Goal: Task Accomplishment & Management: Manage account settings

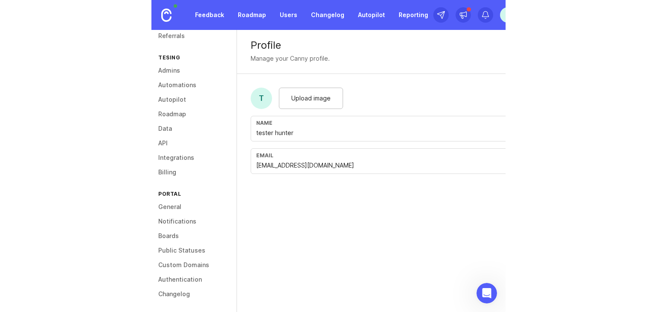
scroll to position [67, 0]
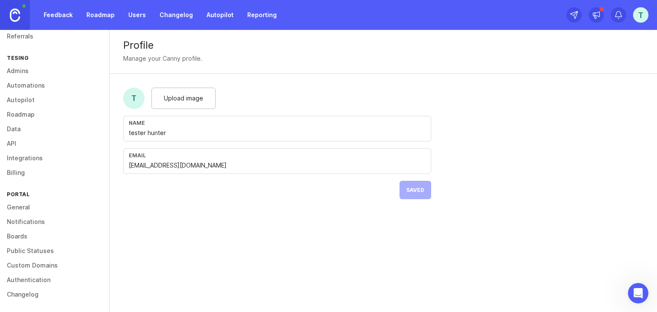
click at [354, 13] on div "t" at bounding box center [607, 15] width 82 height 30
click at [354, 14] on div "t" at bounding box center [640, 14] width 15 height 15
click at [62, 12] on link "Feedback" at bounding box center [57, 14] width 39 height 15
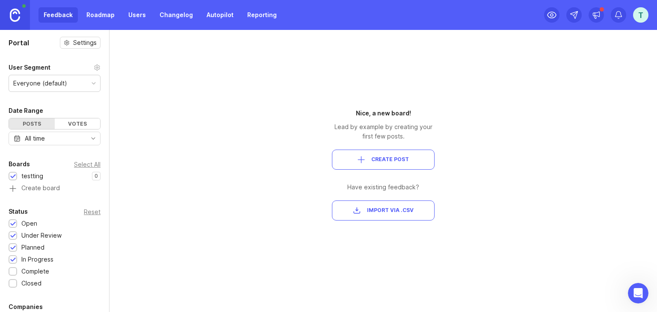
click at [354, 157] on span "Create Post" at bounding box center [390, 159] width 38 height 7
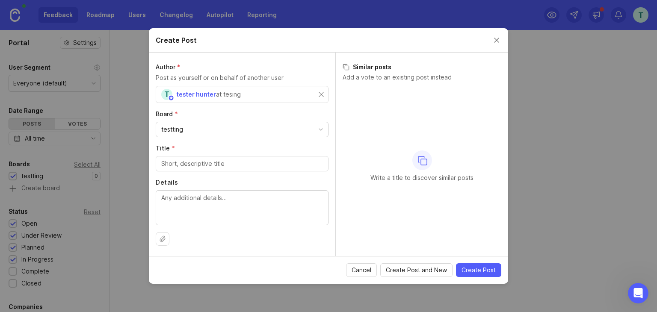
drag, startPoint x: 188, startPoint y: 129, endPoint x: 156, endPoint y: 127, distance: 32.1
click at [156, 127] on div "testting" at bounding box center [242, 129] width 172 height 15
click at [187, 160] on input "Title *" at bounding box center [242, 163] width 162 height 9
type input "victim"
click at [166, 237] on button "Upload file" at bounding box center [163, 239] width 14 height 14
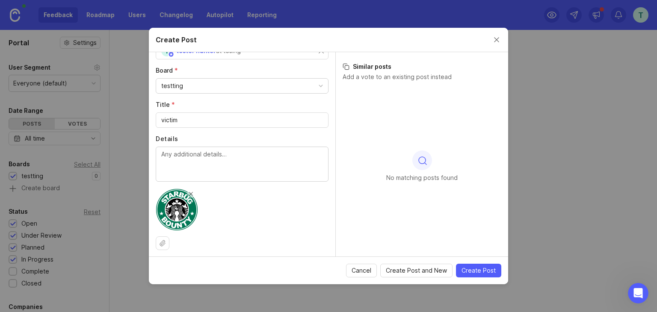
scroll to position [46, 0]
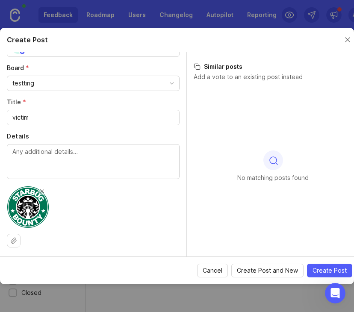
click at [336, 266] on span "Create Post" at bounding box center [330, 270] width 34 height 9
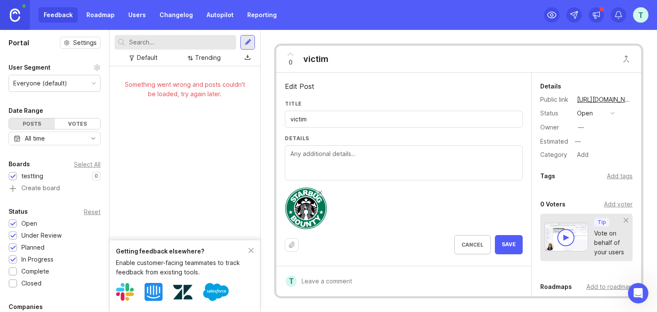
click at [330, 120] on input "victim" at bounding box center [403, 119] width 227 height 9
type input "victims"
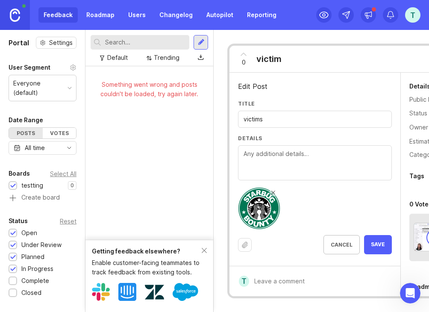
click at [354, 242] on button "Save" at bounding box center [378, 244] width 28 height 19
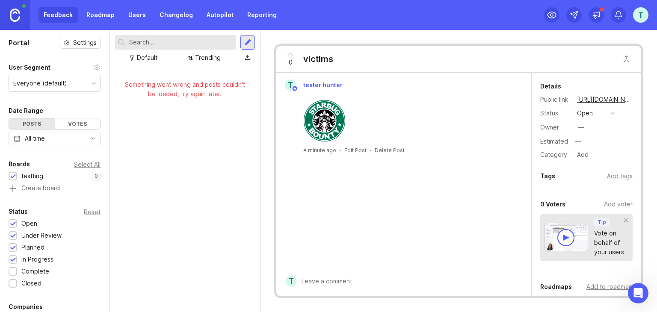
click at [354, 113] on button "open" at bounding box center [595, 113] width 43 height 11
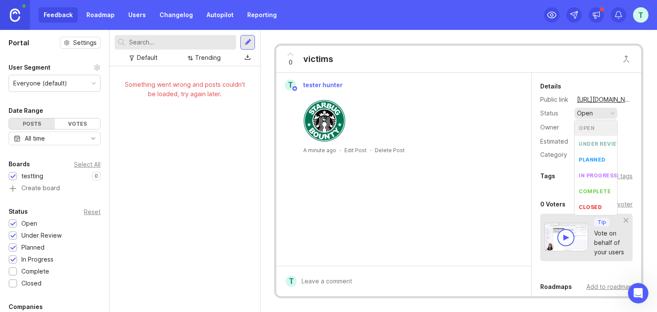
click at [354, 113] on button "open" at bounding box center [595, 113] width 43 height 11
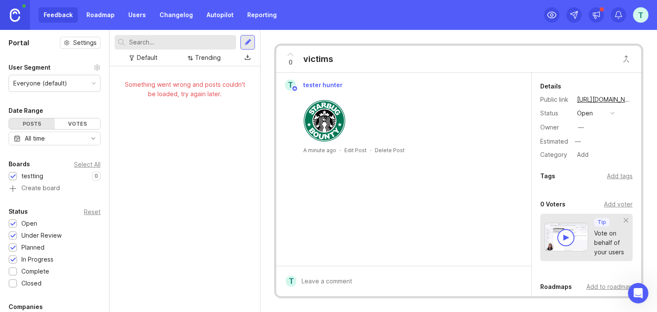
click at [64, 21] on div "Feedback Roadmap Users Changelog Autopilot Reporting" at bounding box center [159, 14] width 243 height 15
click at [90, 16] on link "Roadmap" at bounding box center [100, 14] width 38 height 15
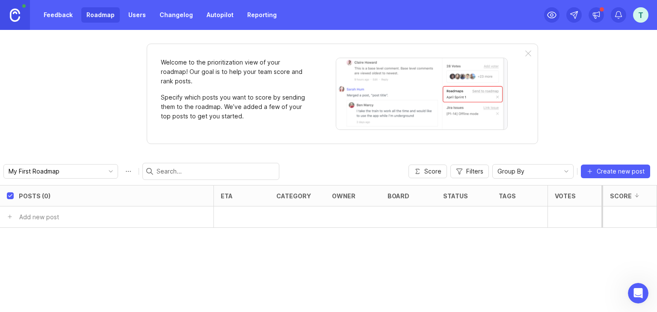
click at [64, 16] on link "Feedback" at bounding box center [57, 14] width 39 height 15
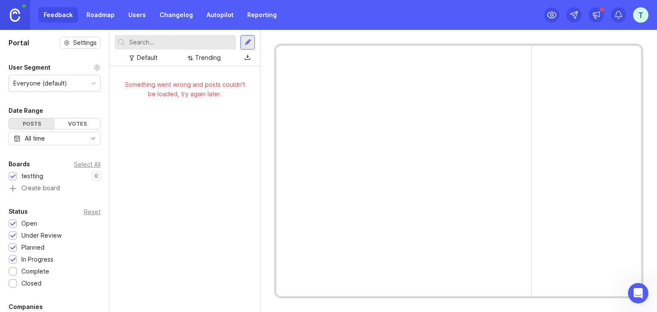
click at [133, 12] on link "Users" at bounding box center [137, 14] width 28 height 15
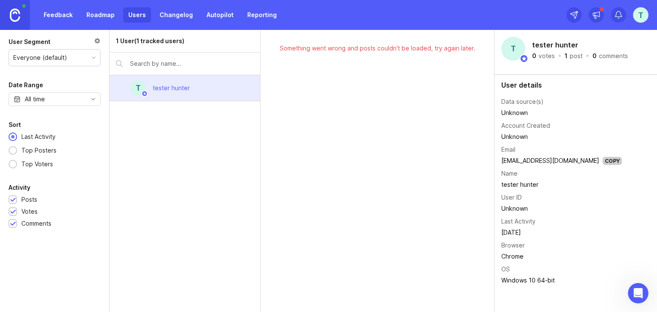
click at [43, 12] on link "Feedback" at bounding box center [57, 14] width 39 height 15
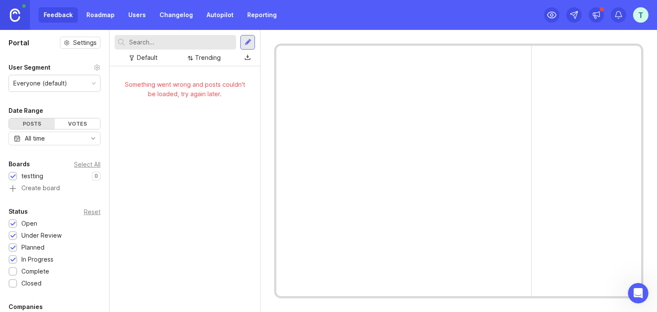
click at [16, 12] on img at bounding box center [15, 15] width 10 height 13
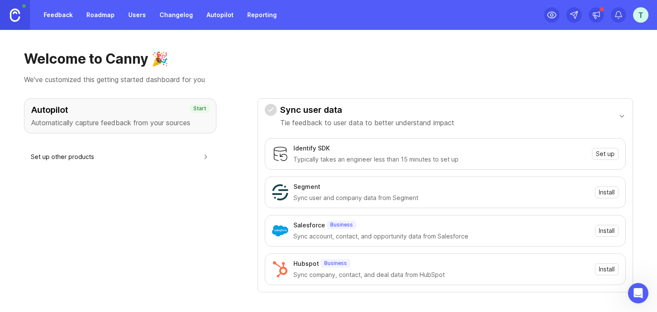
click at [221, 15] on link "Autopilot" at bounding box center [219, 14] width 37 height 15
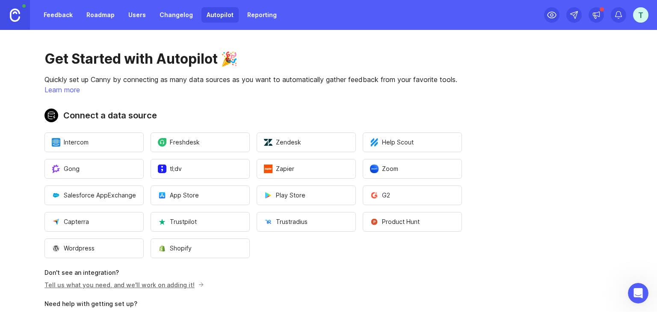
click at [253, 15] on link "Reporting" at bounding box center [262, 14] width 40 height 15
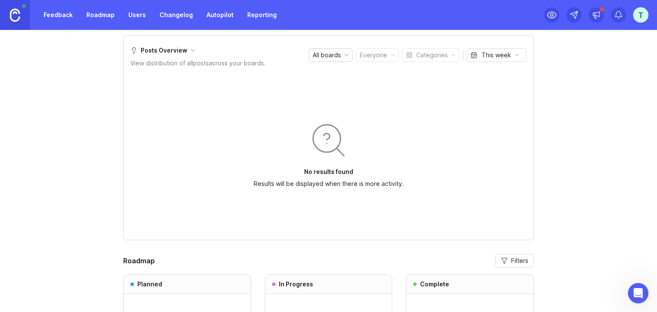
scroll to position [500, 0]
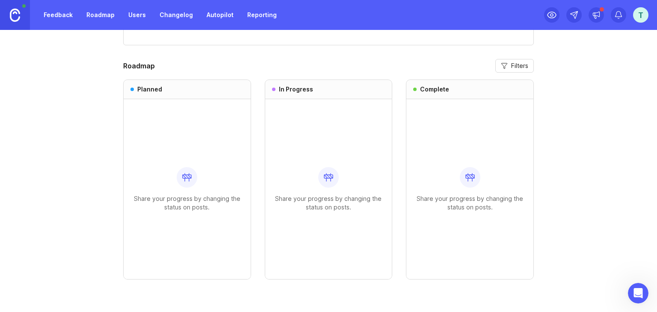
click at [354, 12] on div "t" at bounding box center [640, 14] width 15 height 15
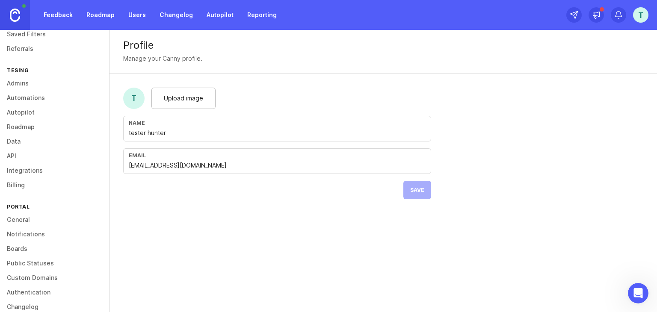
scroll to position [67, 0]
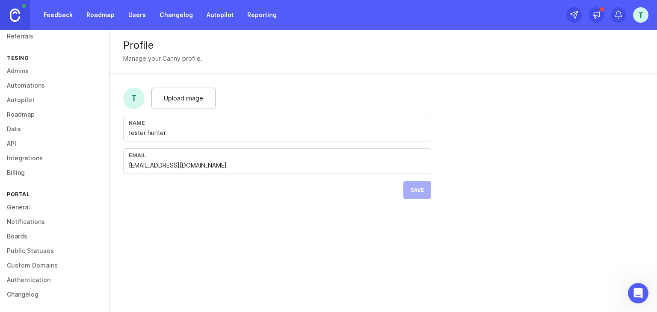
click at [24, 231] on link "Boards" at bounding box center [54, 236] width 109 height 15
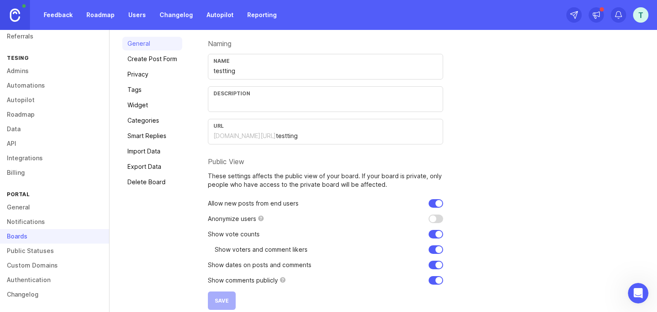
scroll to position [67, 0]
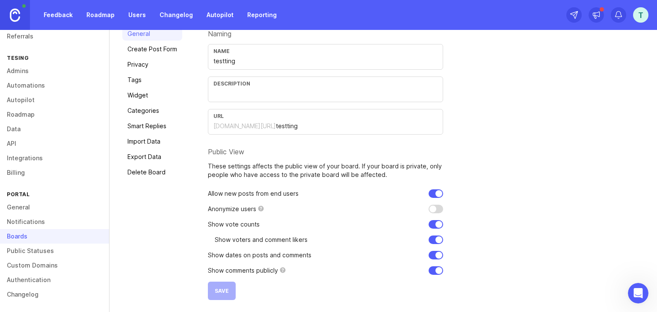
click at [151, 146] on link "Import Data" at bounding box center [152, 142] width 60 height 14
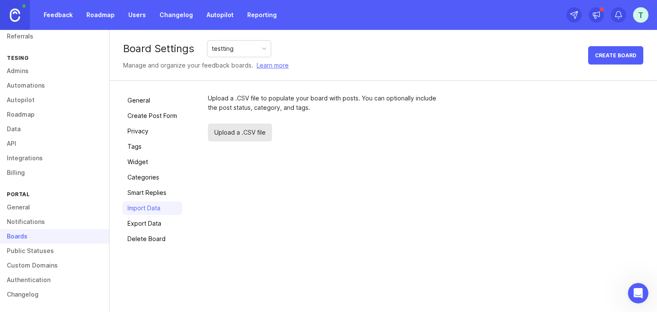
click at [151, 156] on link "Widget" at bounding box center [152, 162] width 60 height 14
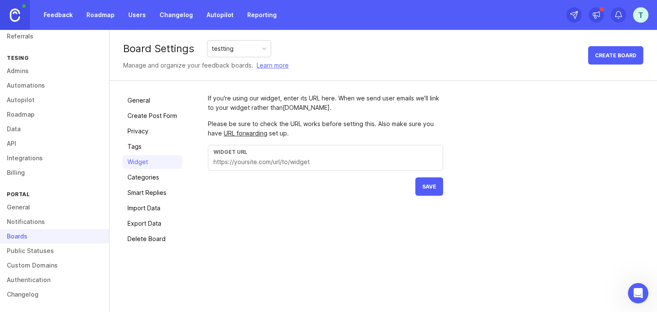
click at [146, 203] on link "Import Data" at bounding box center [152, 208] width 60 height 14
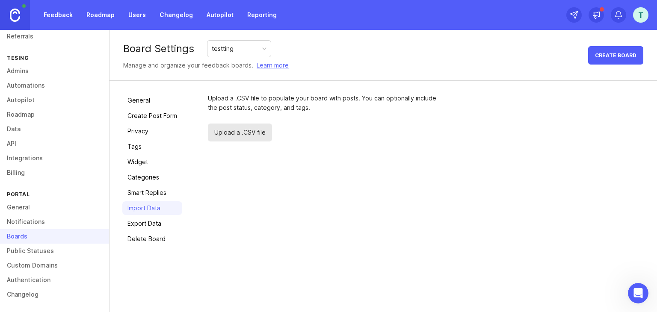
click at [58, 252] on link "Public Statuses" at bounding box center [54, 251] width 109 height 15
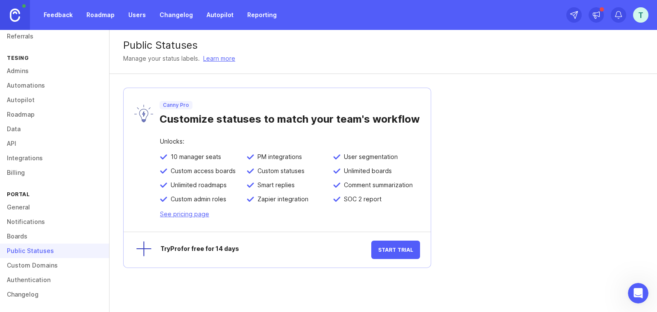
click at [354, 251] on span "Start Trial" at bounding box center [395, 250] width 35 height 6
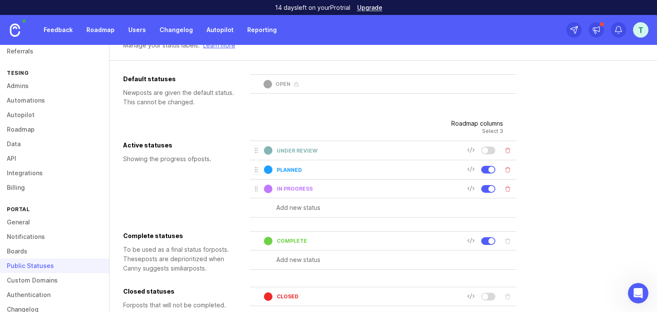
scroll to position [98, 0]
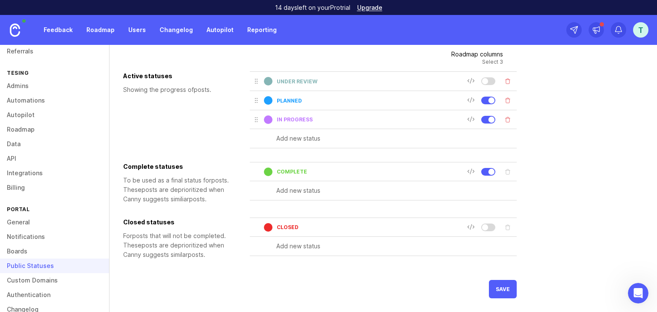
click at [18, 248] on link "Boards" at bounding box center [54, 251] width 109 height 15
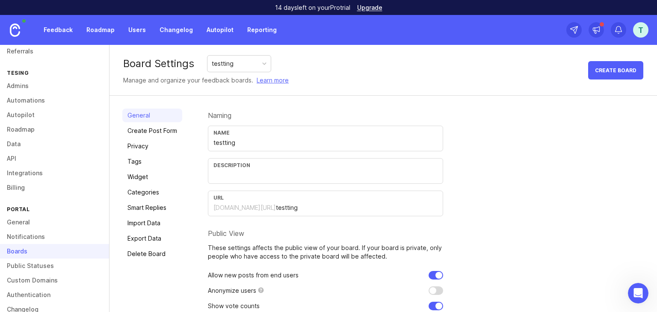
click at [151, 142] on link "Privacy" at bounding box center [152, 146] width 60 height 14
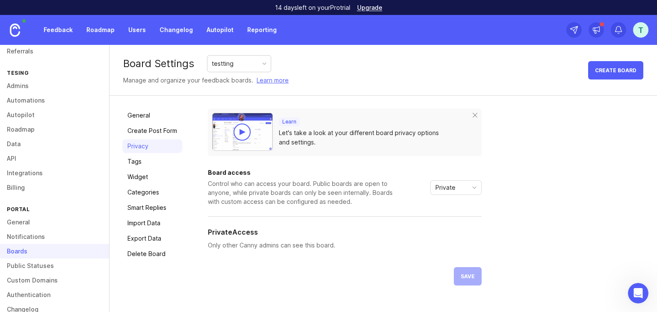
click at [354, 185] on span "Private" at bounding box center [445, 187] width 20 height 9
click at [354, 228] on span "Custom" at bounding box center [446, 232] width 21 height 9
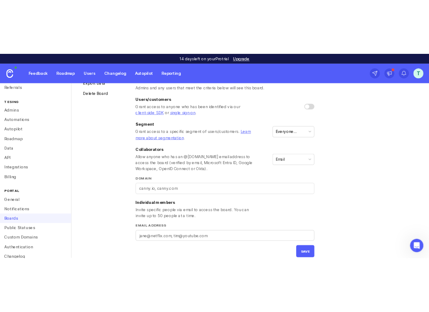
scroll to position [205, 0]
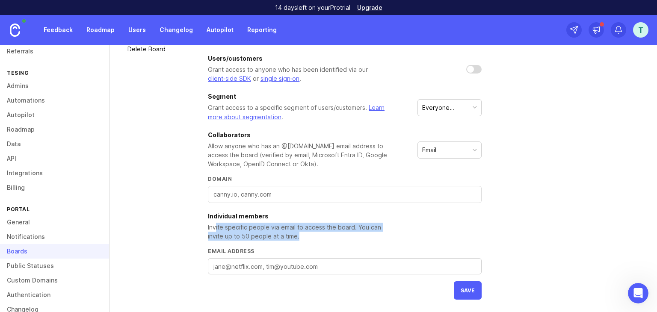
drag, startPoint x: 284, startPoint y: 235, endPoint x: 214, endPoint y: 223, distance: 70.7
click at [214, 223] on div "Invite specific people via email to access the board. You can invite up to 50 p…" at bounding box center [302, 232] width 188 height 18
click at [324, 238] on div "Invite specific people via email to access the board. You can invite up to 50 p…" at bounding box center [302, 232] width 188 height 18
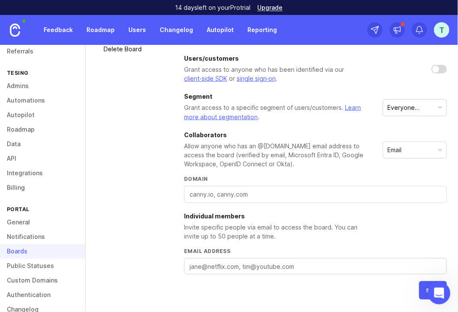
click at [354, 283] on body "14 days left on your Pro trial Upgrade Feedback Roadmap Users Changelog Autopil…" at bounding box center [229, 156] width 458 height 312
click at [354, 287] on span "save" at bounding box center [433, 290] width 14 height 6
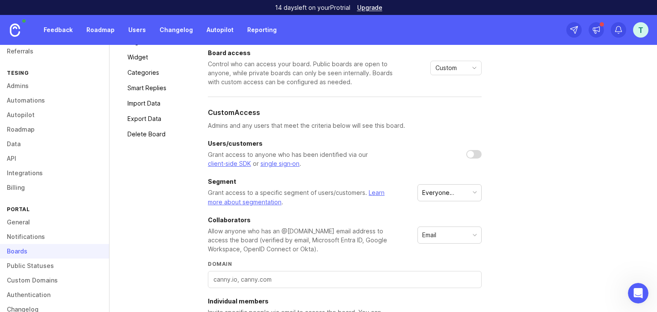
scroll to position [0, 0]
